Goal: Task Accomplishment & Management: Manage account settings

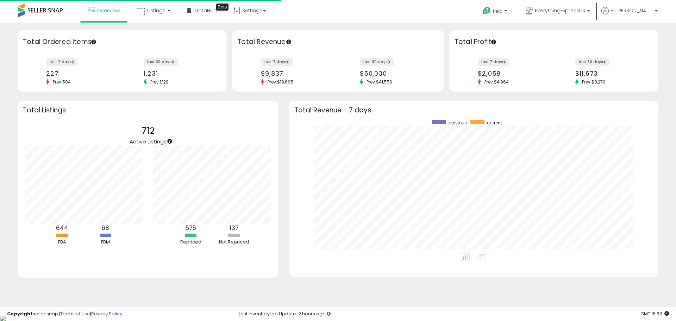
scroll to position [133, 355]
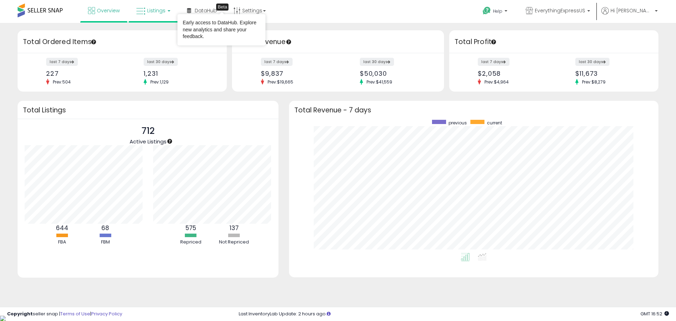
click at [157, 12] on span "Listings" at bounding box center [156, 10] width 18 height 7
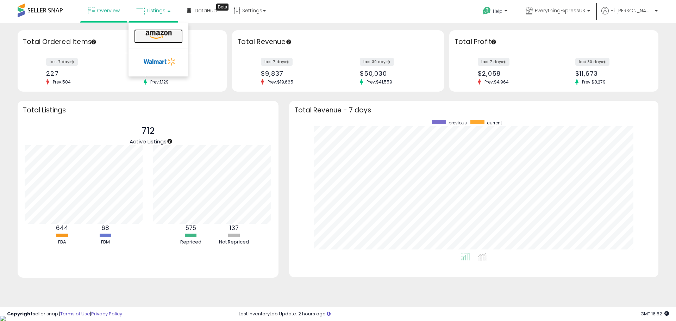
click at [162, 39] on icon at bounding box center [158, 34] width 31 height 9
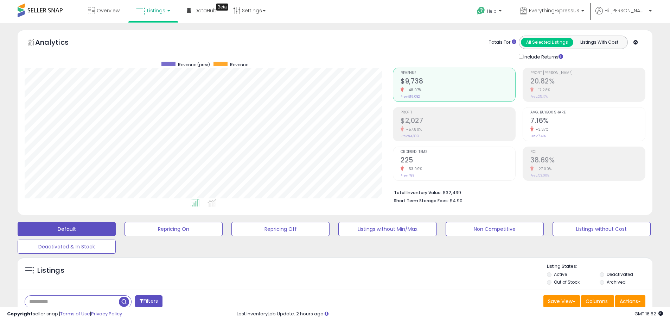
drag, startPoint x: 445, startPoint y: 115, endPoint x: 449, endPoint y: 63, distance: 52.3
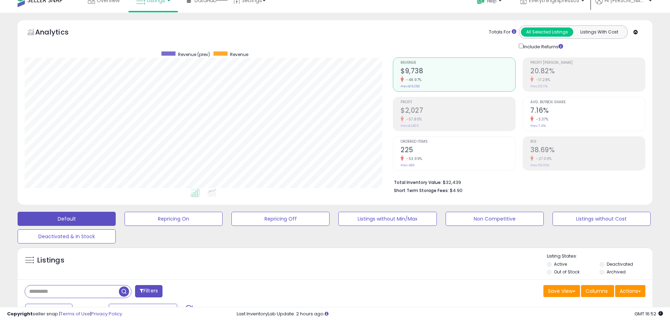
scroll to position [141, 0]
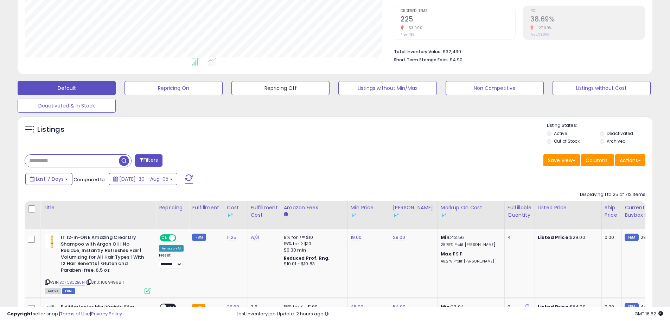
click at [223, 91] on button "Repricing Off" at bounding box center [174, 88] width 98 height 14
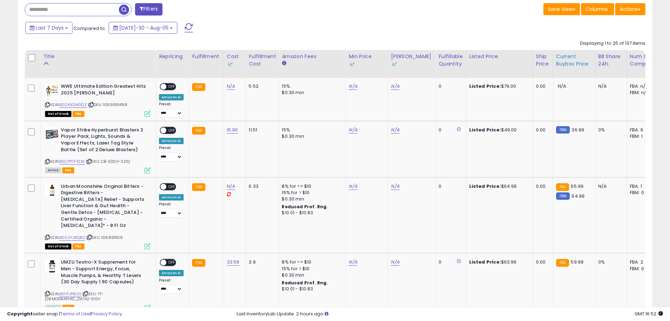
scroll to position [144, 368]
click at [443, 63] on div "Fulfillable Quantity" at bounding box center [451, 60] width 24 height 15
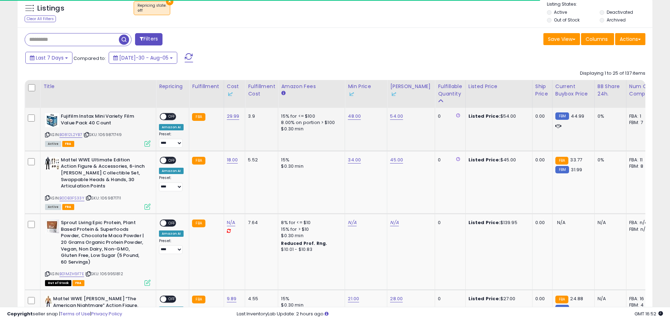
scroll to position [256, 0]
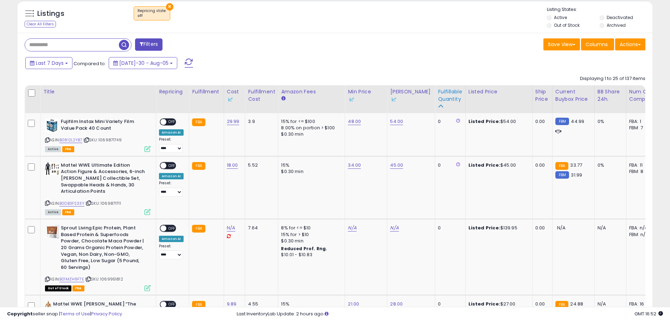
click at [438, 105] on div "Fulfillable Quantity" at bounding box center [450, 99] width 24 height 22
click at [441, 95] on div "Fulfillable Quantity" at bounding box center [450, 95] width 24 height 15
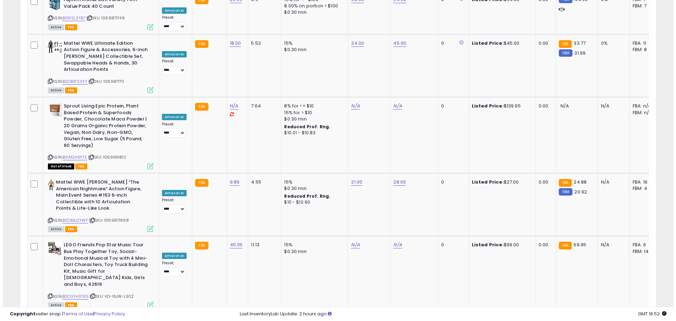
scroll to position [0, 0]
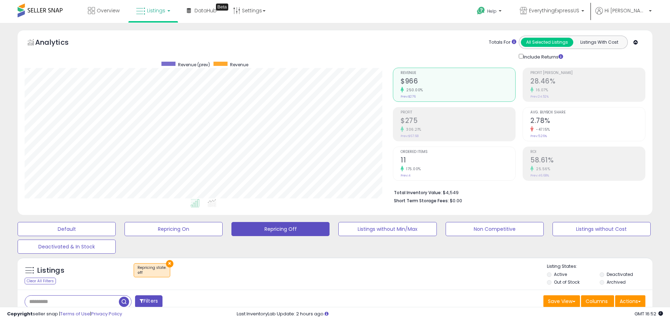
drag, startPoint x: 360, startPoint y: 92, endPoint x: 221, endPoint y: 59, distance: 142.1
click at [169, 265] on button "×" at bounding box center [169, 263] width 7 height 7
